Goal: Task Accomplishment & Management: Complete application form

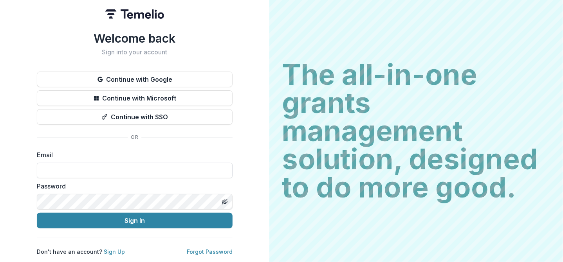
click at [89, 169] on input at bounding box center [135, 171] width 196 height 16
type input "**********"
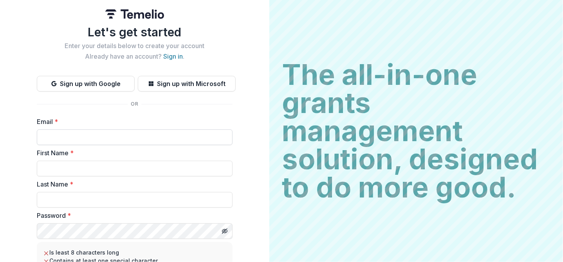
click at [61, 142] on input "Email *" at bounding box center [135, 138] width 196 height 16
type input "**********"
click at [62, 168] on input "First Name *" at bounding box center [135, 169] width 196 height 16
type input "*****"
type input "******"
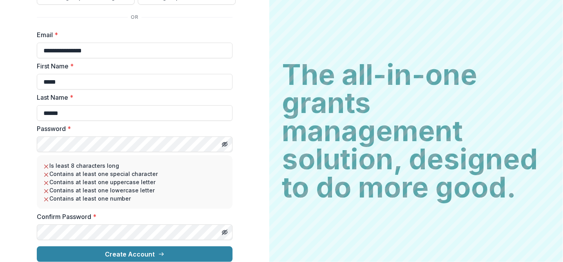
scroll to position [93, 0]
click at [247, 176] on div "**********" at bounding box center [134, 87] width 269 height 349
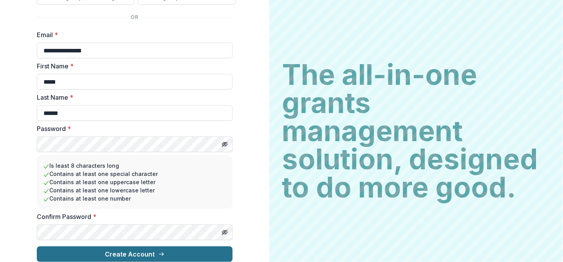
click at [150, 248] on button "Create Account" at bounding box center [135, 255] width 196 height 16
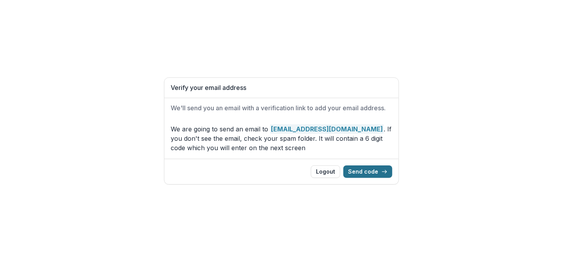
click at [366, 170] on button "Send code" at bounding box center [367, 172] width 49 height 13
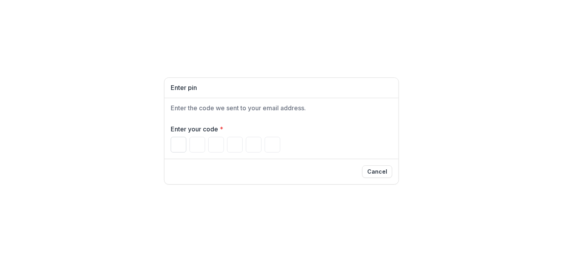
type input "*"
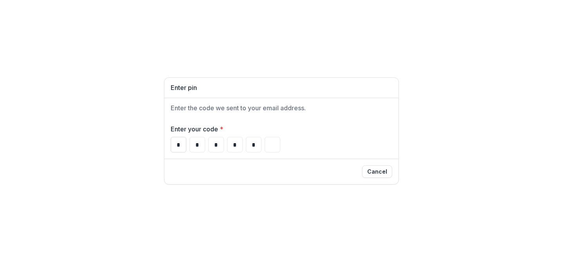
type input "*"
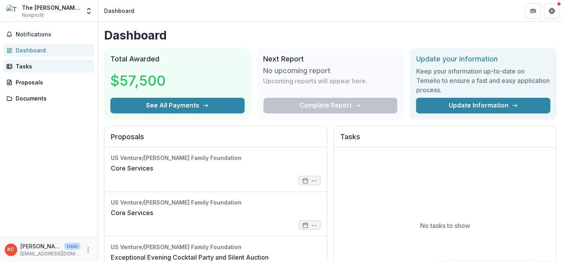
click at [25, 66] on div "Tasks" at bounding box center [52, 66] width 72 height 8
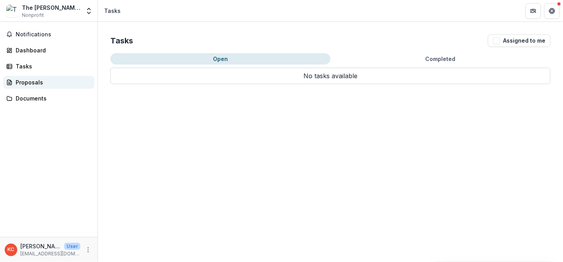
click at [24, 80] on div "Proposals" at bounding box center [52, 82] width 72 height 8
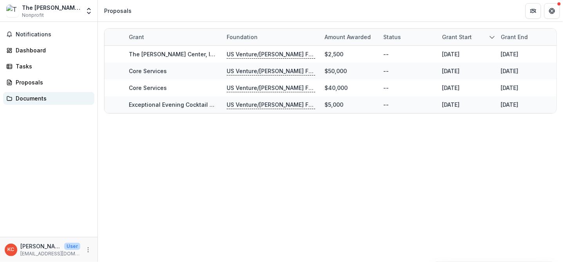
click at [22, 97] on div "Documents" at bounding box center [52, 98] width 72 height 8
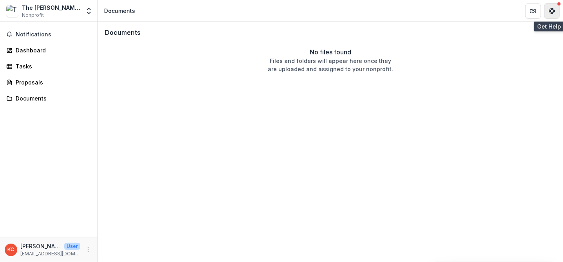
click at [555, 10] on icon "Get Help" at bounding box center [554, 11] width 2 height 2
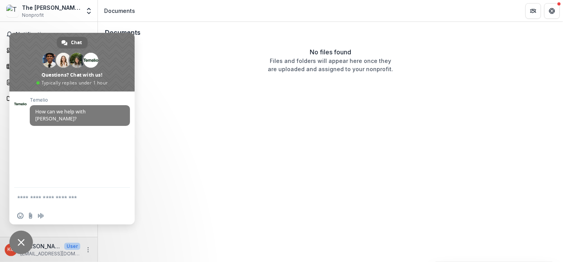
click at [18, 237] on span "Close chat" at bounding box center [20, 242] width 23 height 23
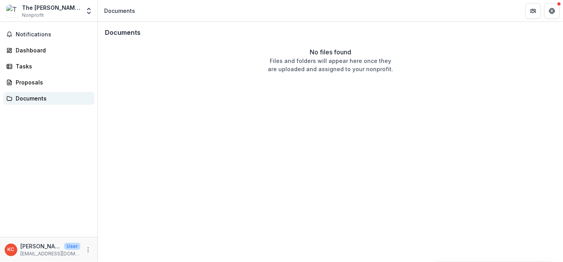
click at [30, 99] on div "Documents" at bounding box center [52, 98] width 72 height 8
click at [23, 82] on div "Proposals" at bounding box center [52, 82] width 72 height 8
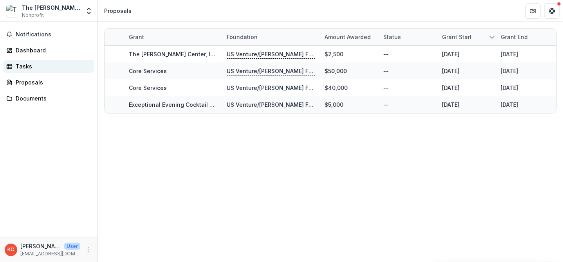
click at [27, 66] on div "Tasks" at bounding box center [52, 66] width 72 height 8
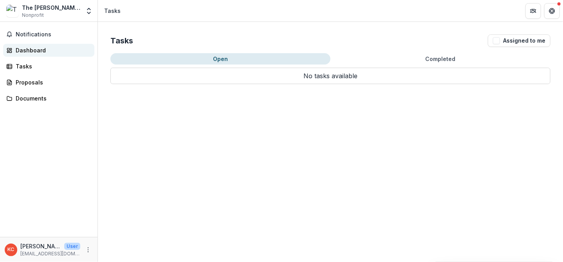
click at [29, 54] on div "Dashboard" at bounding box center [52, 50] width 72 height 8
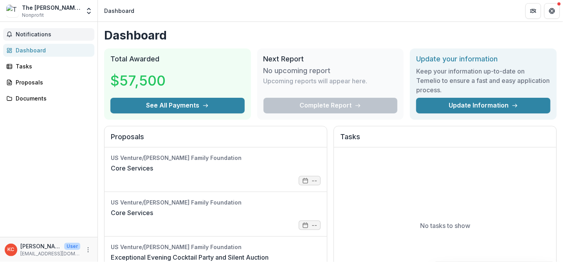
click at [38, 33] on span "Notifications" at bounding box center [54, 34] width 76 height 7
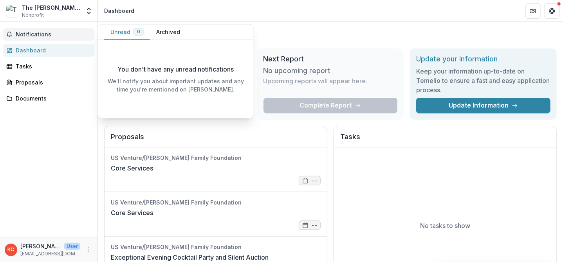
click at [43, 34] on span "Notifications" at bounding box center [54, 34] width 76 height 7
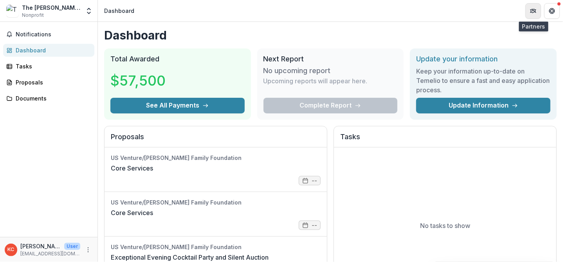
click at [531, 10] on icon "Partners" at bounding box center [530, 10] width 1 height 3
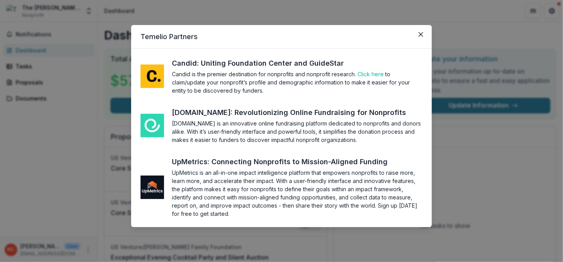
click at [420, 16] on div "Temelio Partners Candid: Uniting Foundation Center and GuideStar Candid is the …" at bounding box center [281, 131] width 563 height 262
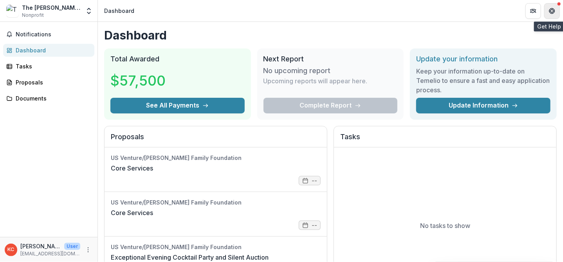
click at [550, 7] on button "Get Help" at bounding box center [552, 11] width 16 height 16
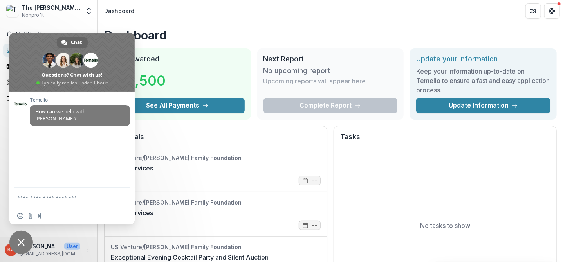
click at [24, 246] on span "Close chat" at bounding box center [20, 242] width 23 height 23
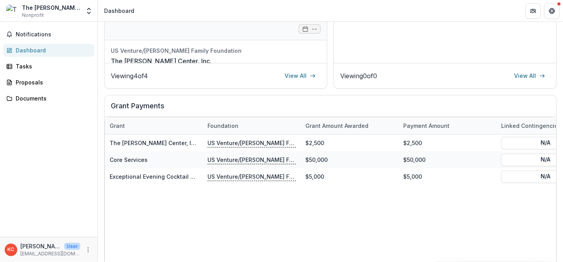
scroll to position [124, 0]
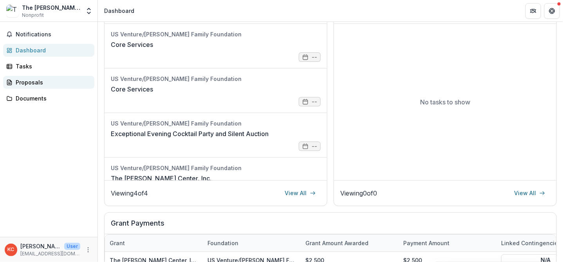
click at [38, 86] on div "Proposals" at bounding box center [52, 82] width 72 height 8
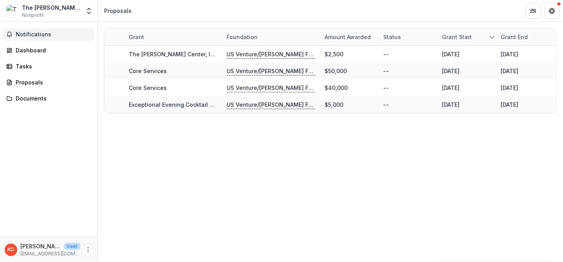
click at [30, 36] on span "Notifications" at bounding box center [54, 34] width 76 height 7
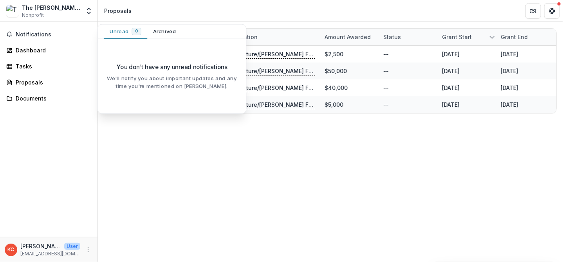
click at [36, 14] on span "Nonprofit" at bounding box center [33, 15] width 22 height 7
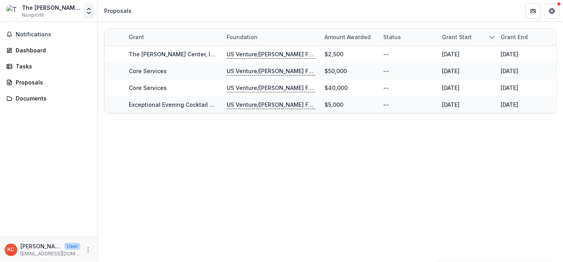
click at [88, 12] on polyline "Open entity switcher" at bounding box center [88, 13] width 3 height 2
click at [38, 41] on link "Settings" at bounding box center [49, 43] width 94 height 13
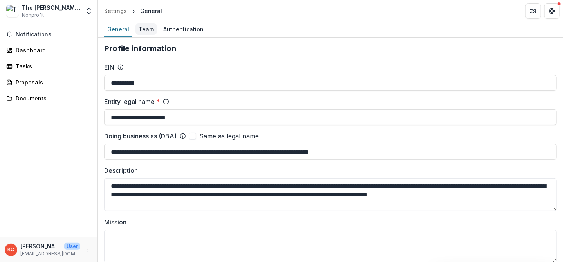
click at [143, 31] on div "Team" at bounding box center [146, 28] width 22 height 11
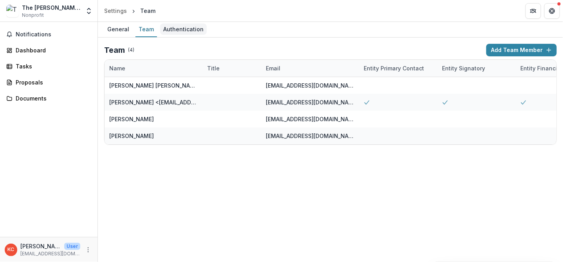
click at [171, 27] on div "Authentication" at bounding box center [183, 28] width 47 height 11
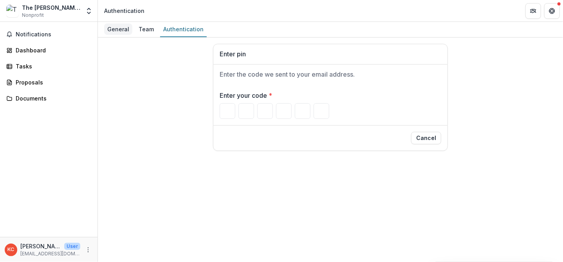
click at [115, 26] on div "General" at bounding box center [118, 28] width 28 height 11
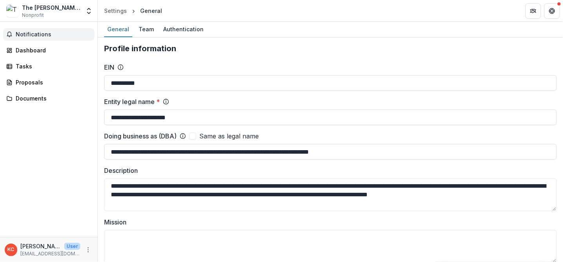
click at [51, 33] on span "Notifications" at bounding box center [54, 34] width 76 height 7
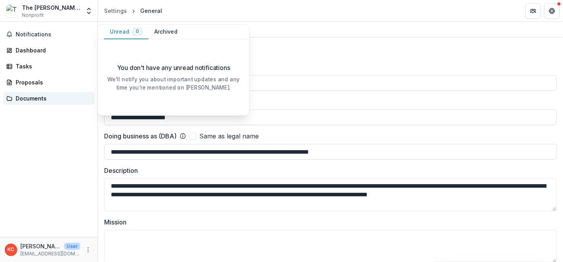
click at [34, 96] on div "Documents" at bounding box center [52, 98] width 72 height 8
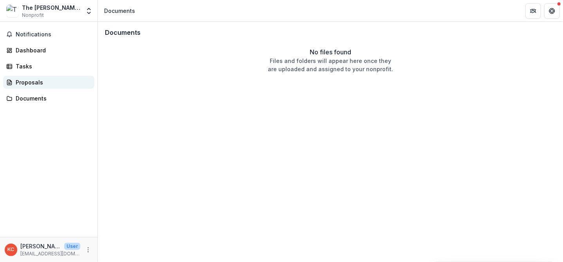
click at [33, 86] on link "Proposals" at bounding box center [48, 82] width 91 height 13
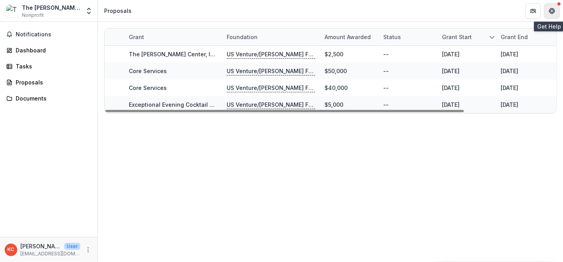
click at [551, 9] on icon "Get Help" at bounding box center [552, 11] width 6 height 6
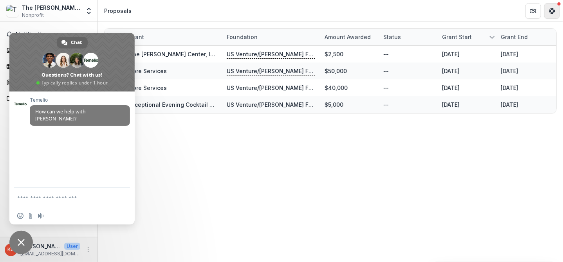
click at [551, 9] on icon "Get Help" at bounding box center [552, 11] width 6 height 6
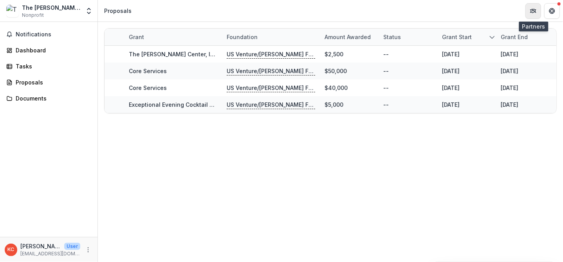
click at [533, 11] on icon "Partners" at bounding box center [533, 11] width 6 height 6
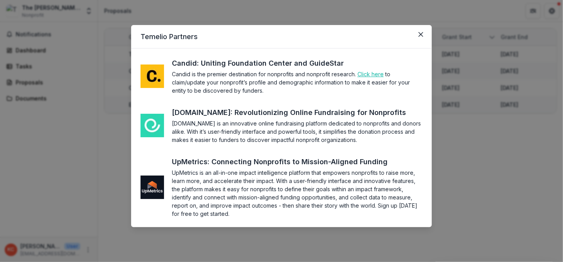
click at [364, 76] on link "Click here" at bounding box center [370, 74] width 26 height 7
